Goal: Find specific page/section: Find specific page/section

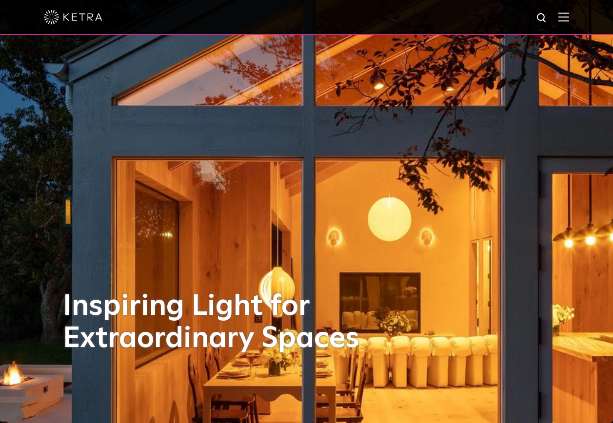
click at [569, 18] on img at bounding box center [563, 16] width 11 height 9
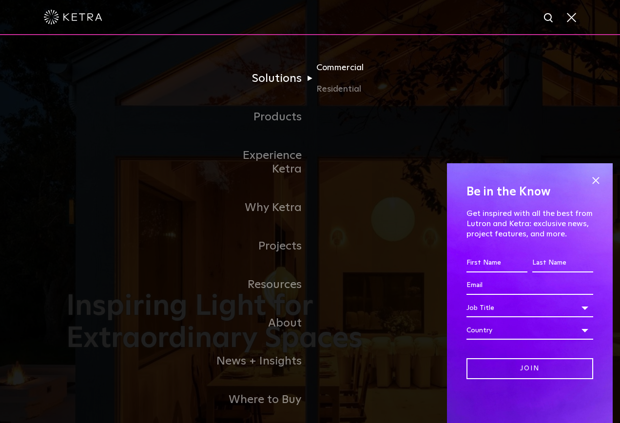
click at [327, 69] on link "Commercial" at bounding box center [363, 71] width 94 height 21
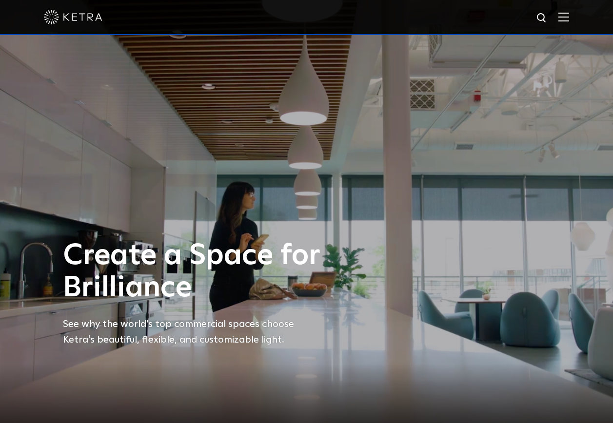
click at [569, 18] on img at bounding box center [563, 16] width 11 height 9
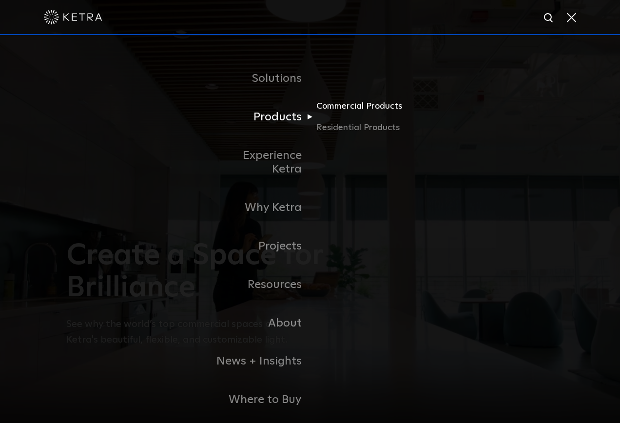
click at [356, 108] on link "Commercial Products" at bounding box center [363, 109] width 94 height 21
